Goal: Find specific page/section: Find specific page/section

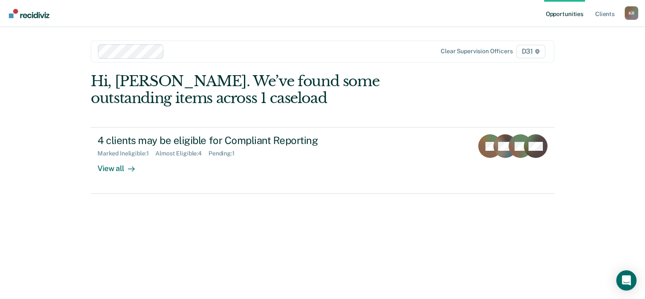
click at [588, 12] on ul "Opportunities Client s" at bounding box center [584, 13] width 81 height 27
click at [601, 15] on link "Client s" at bounding box center [604, 13] width 23 height 27
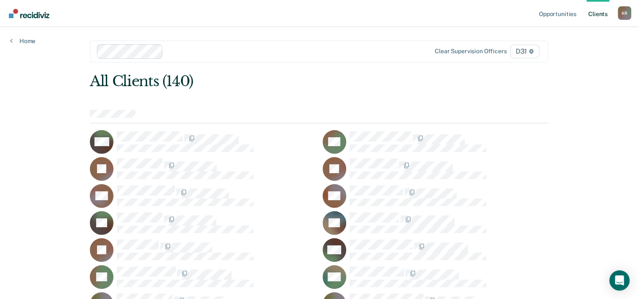
scroll to position [883, 0]
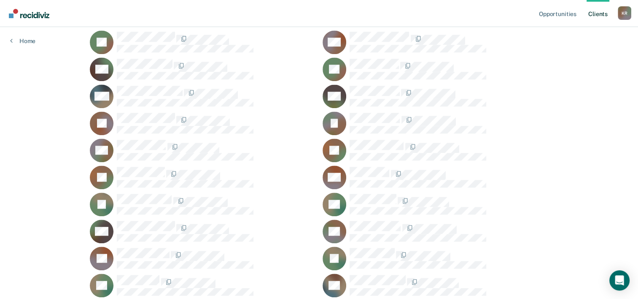
click at [230, 27] on div "BH" at bounding box center [203, 15] width 226 height 24
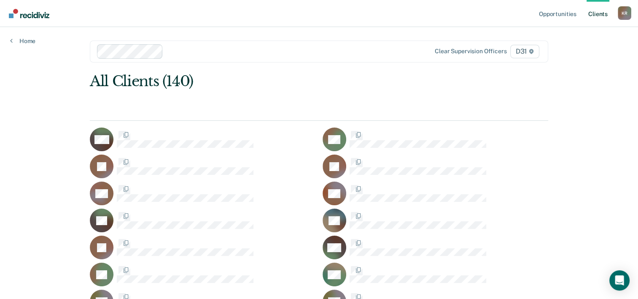
scroll to position [883, 0]
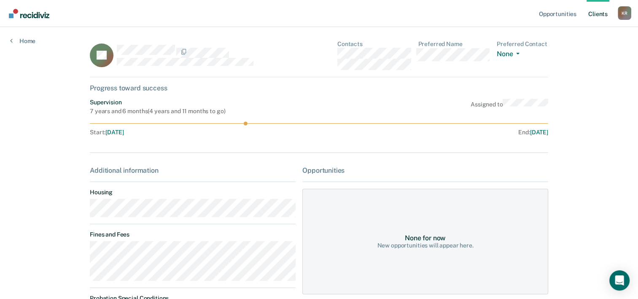
click at [589, 15] on link "Client s" at bounding box center [598, 13] width 23 height 27
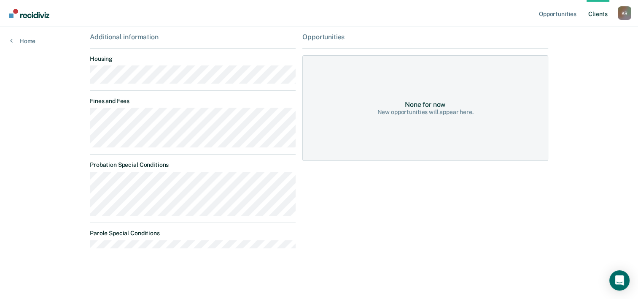
scroll to position [1, 0]
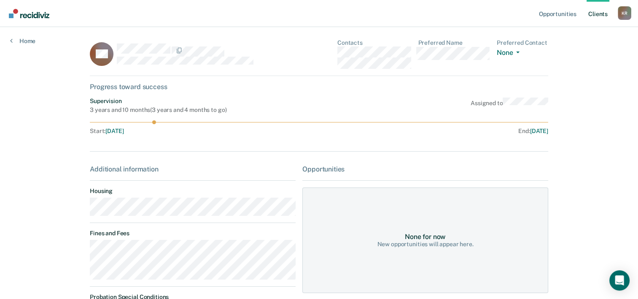
click at [597, 13] on link "Client s" at bounding box center [598, 13] width 23 height 27
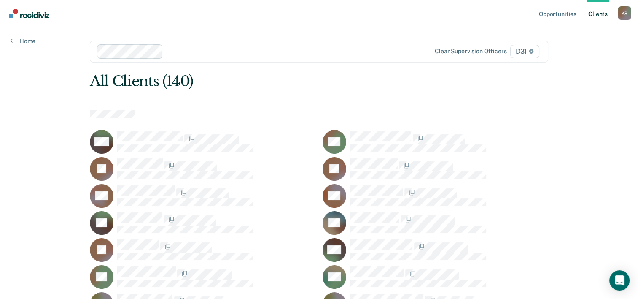
scroll to position [670, 0]
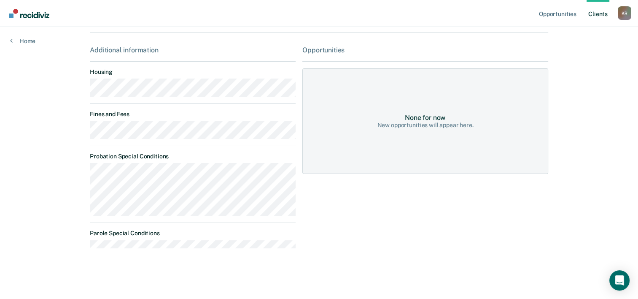
scroll to position [157, 0]
click at [589, 20] on link "Client s" at bounding box center [598, 13] width 23 height 27
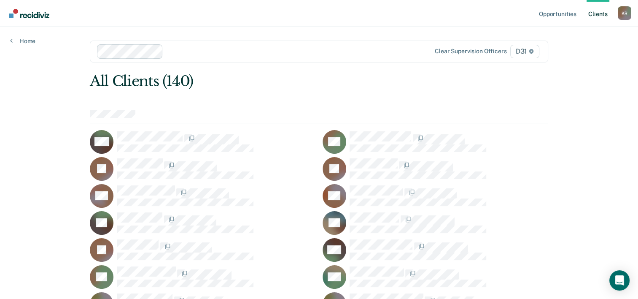
scroll to position [1490, 0]
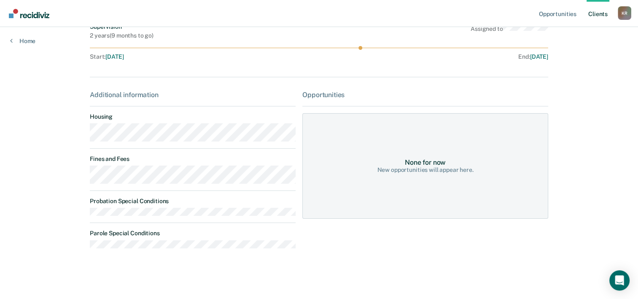
scroll to position [112, 0]
